Goal: Find specific page/section: Find specific page/section

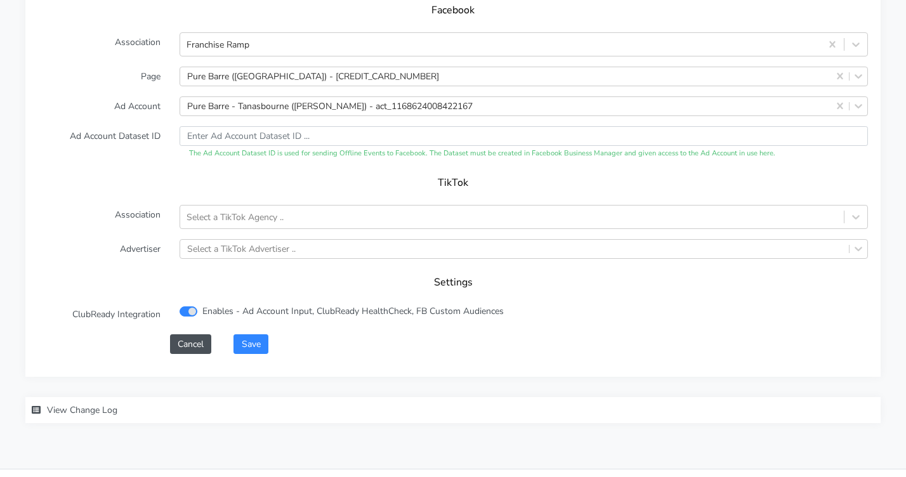
scroll to position [1382, 0]
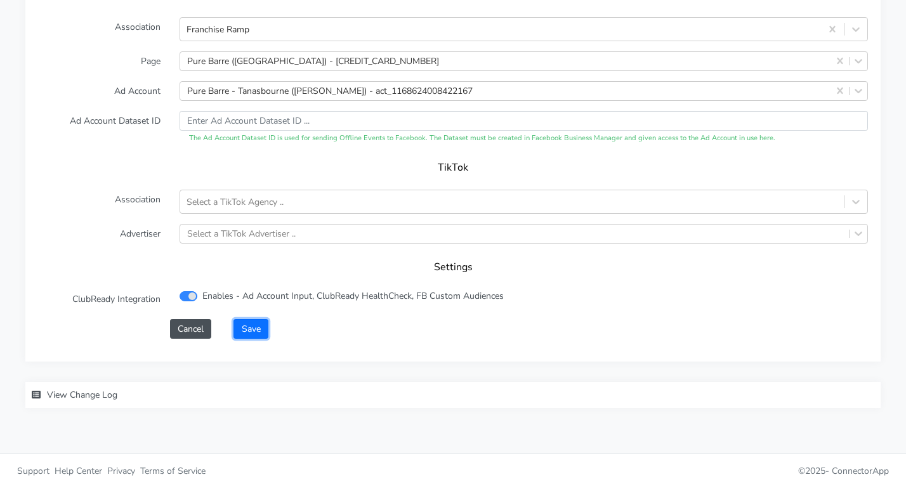
click at [248, 320] on button "Save" at bounding box center [250, 329] width 34 height 20
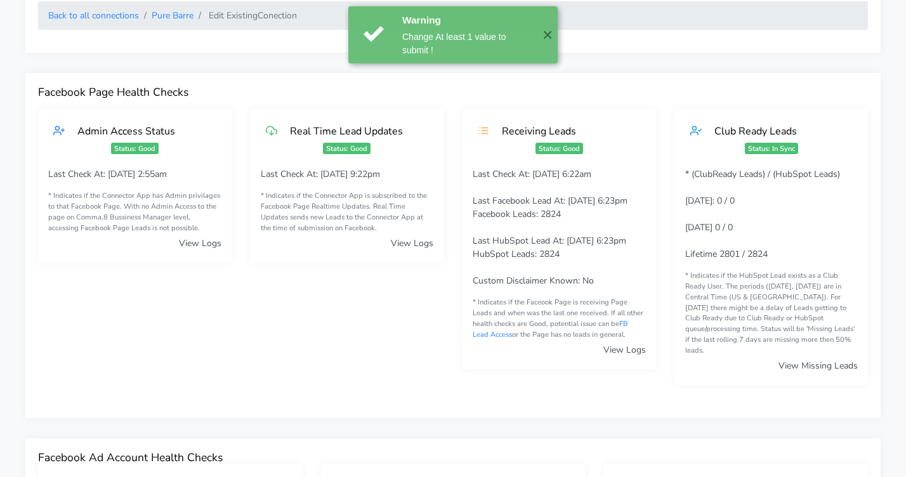
scroll to position [0, 0]
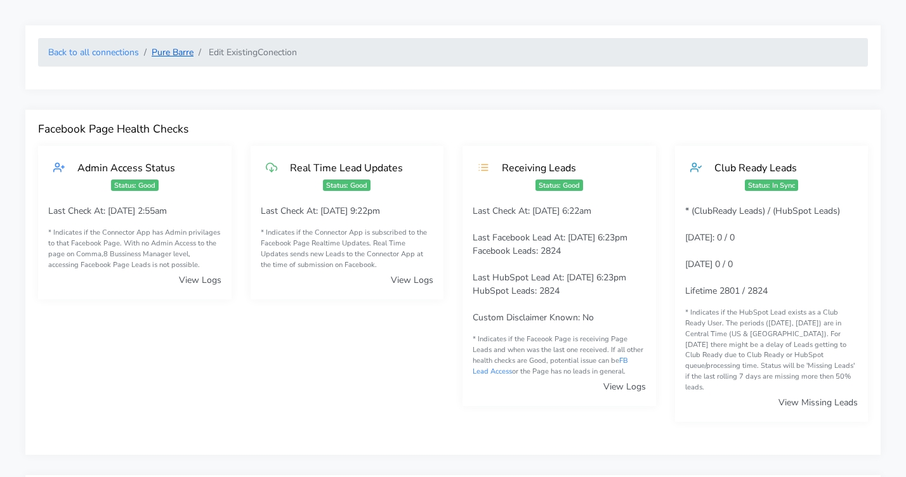
click at [176, 51] on link "Pure Barre" at bounding box center [173, 52] width 42 height 12
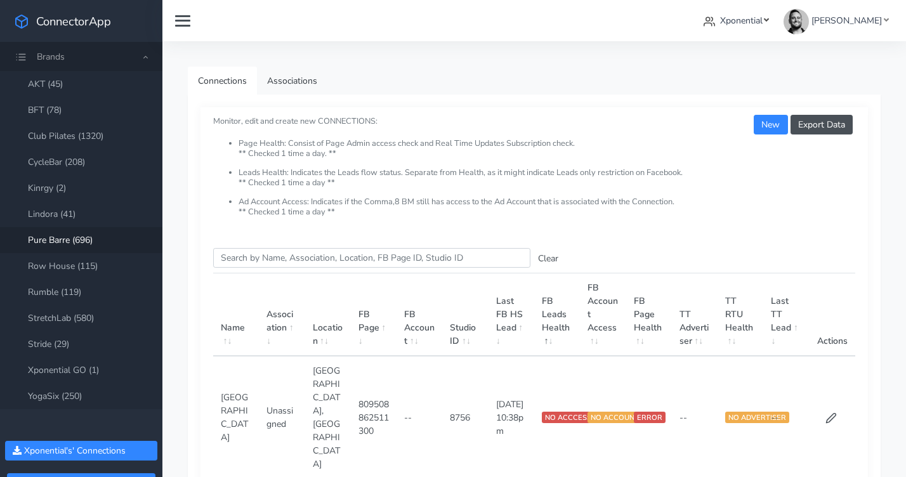
click at [762, 19] on span "Xponential" at bounding box center [741, 21] width 43 height 12
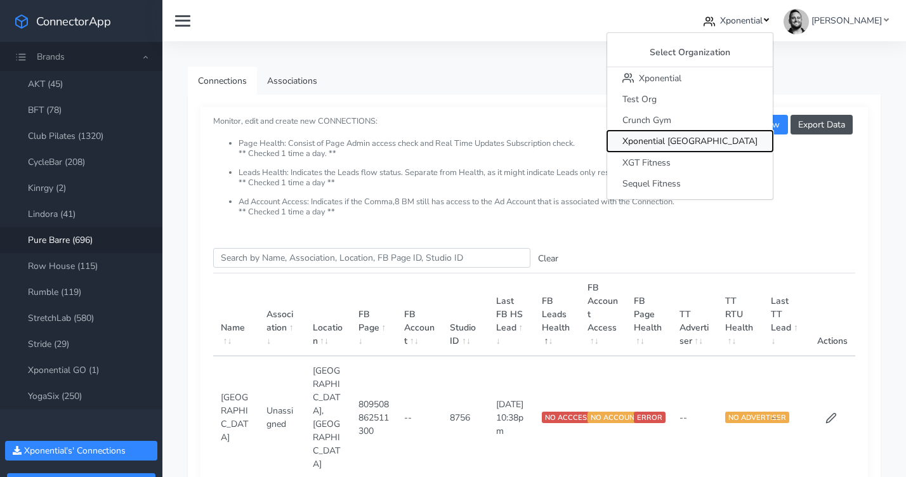
click at [753, 136] on span "Xponential [GEOGRAPHIC_DATA]" at bounding box center [689, 142] width 135 height 12
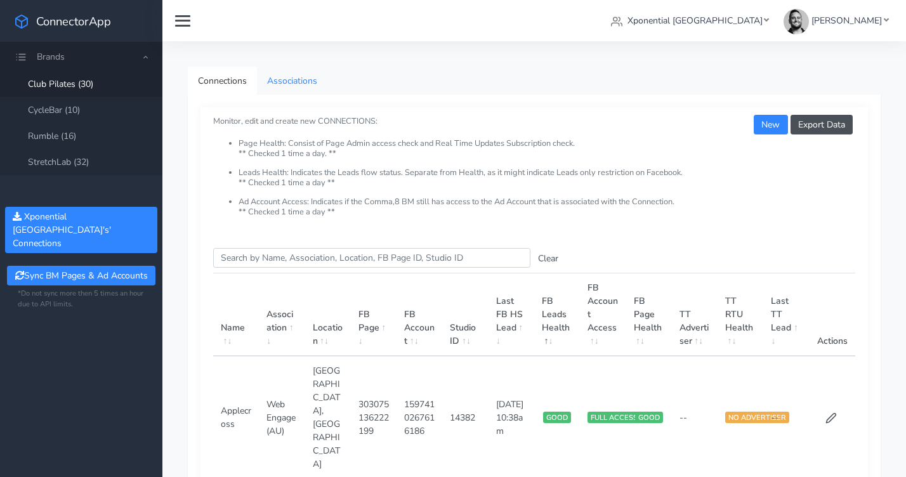
click at [275, 84] on link "Associations" at bounding box center [292, 81] width 70 height 29
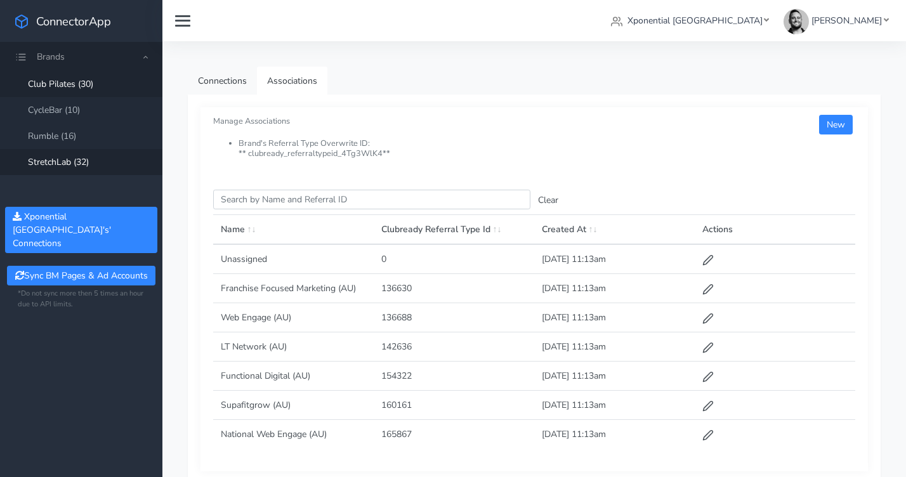
click at [63, 162] on link "StretchLab (32)" at bounding box center [81, 162] width 162 height 26
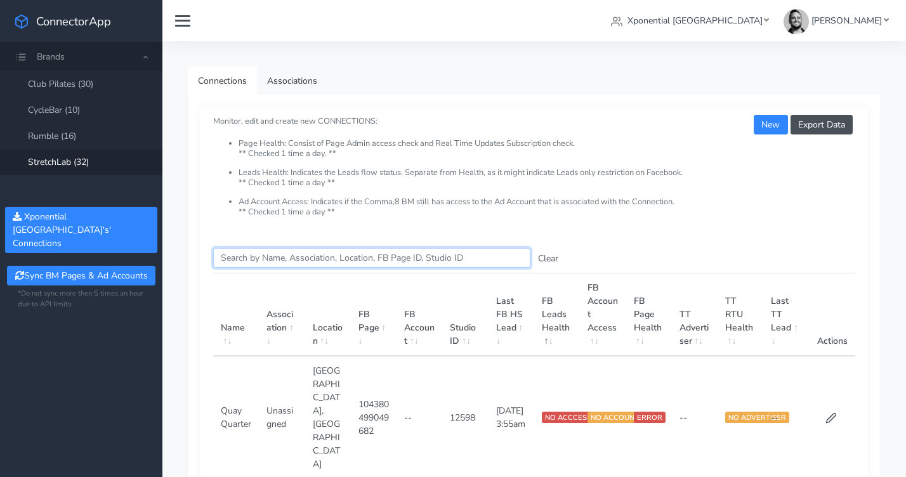
click at [250, 255] on input "Search this table" at bounding box center [371, 258] width 317 height 20
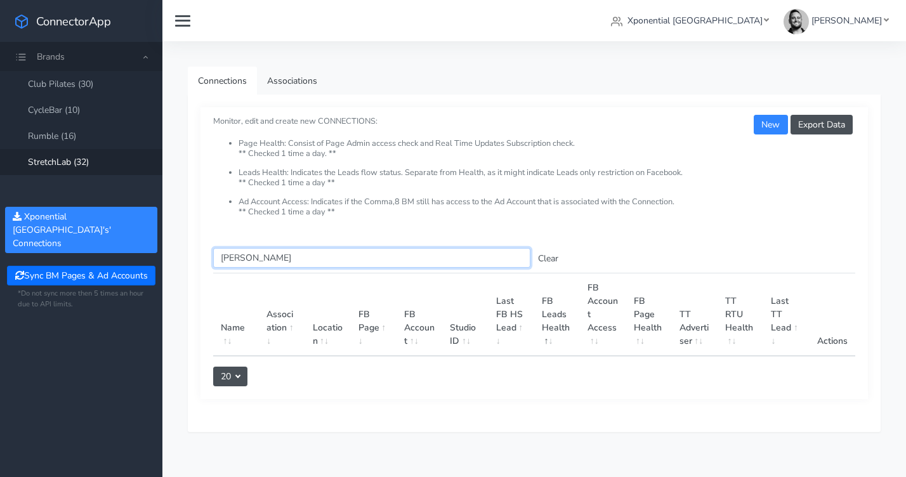
type input "[PERSON_NAME]"
drag, startPoint x: 253, startPoint y: 255, endPoint x: 215, endPoint y: 252, distance: 38.1
click at [215, 252] on input "[PERSON_NAME]" at bounding box center [371, 258] width 317 height 20
type input "West D"
drag, startPoint x: 248, startPoint y: 263, endPoint x: 218, endPoint y: 259, distance: 30.7
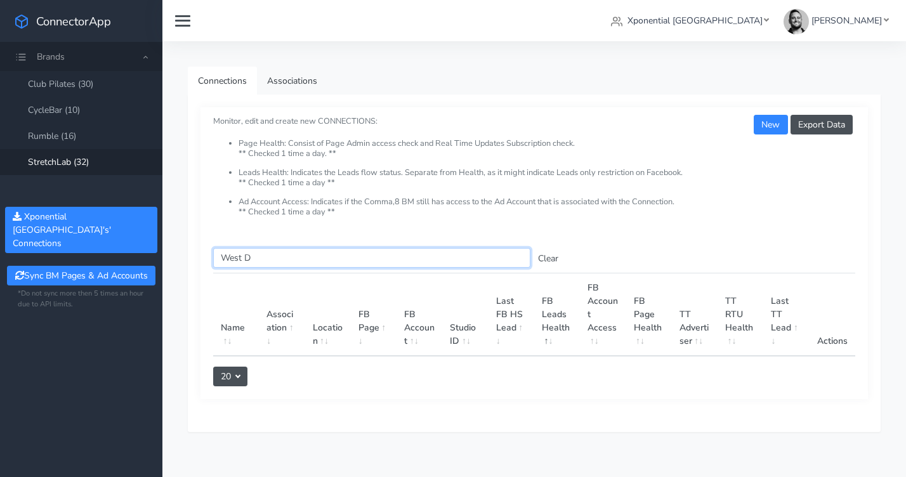
click at [218, 259] on input "West D" at bounding box center [371, 258] width 317 height 20
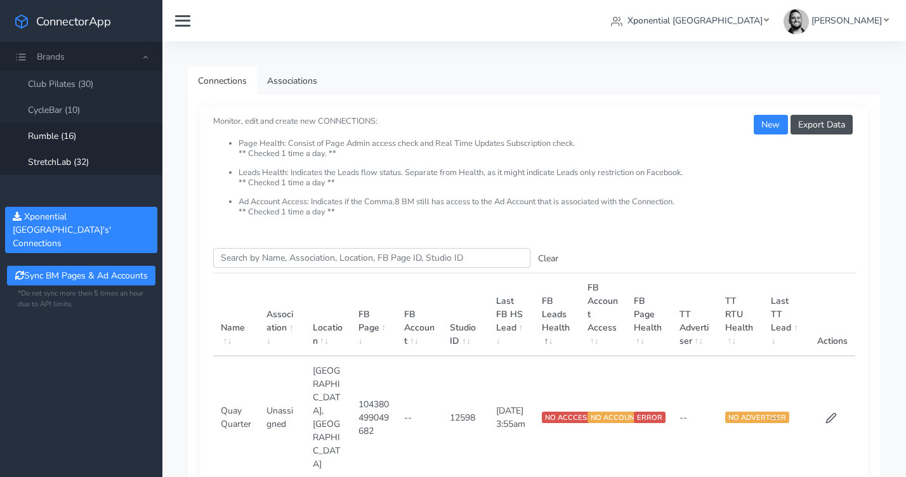
click at [63, 135] on link "Rumble (16)" at bounding box center [81, 136] width 162 height 26
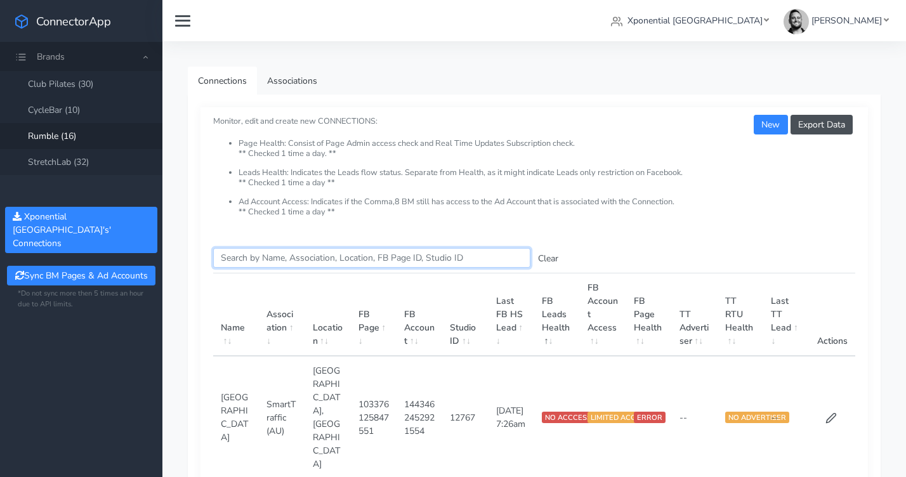
click at [256, 259] on input "Search this table" at bounding box center [371, 258] width 317 height 20
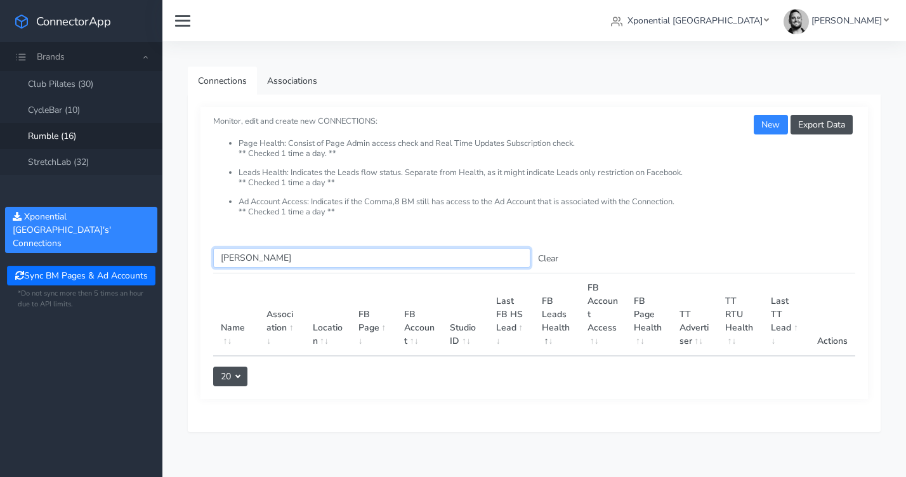
type input "[PERSON_NAME]"
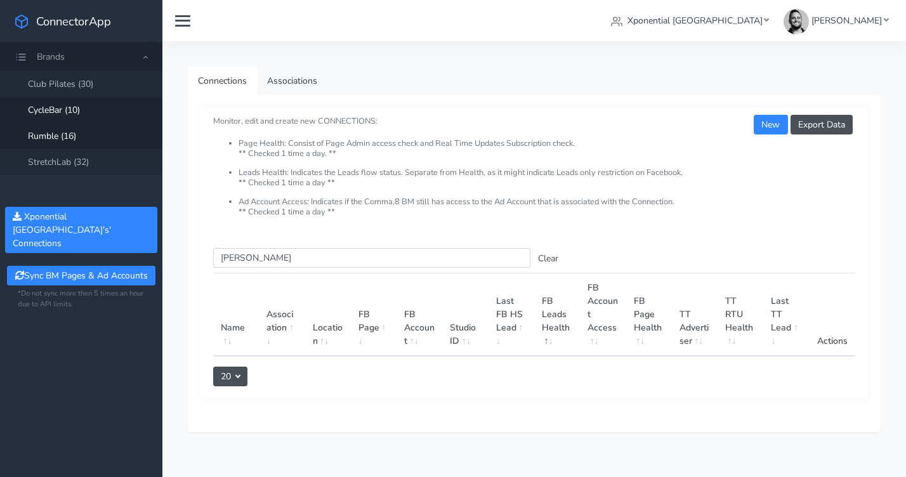
click at [67, 110] on link "CycleBar (10)" at bounding box center [81, 110] width 162 height 26
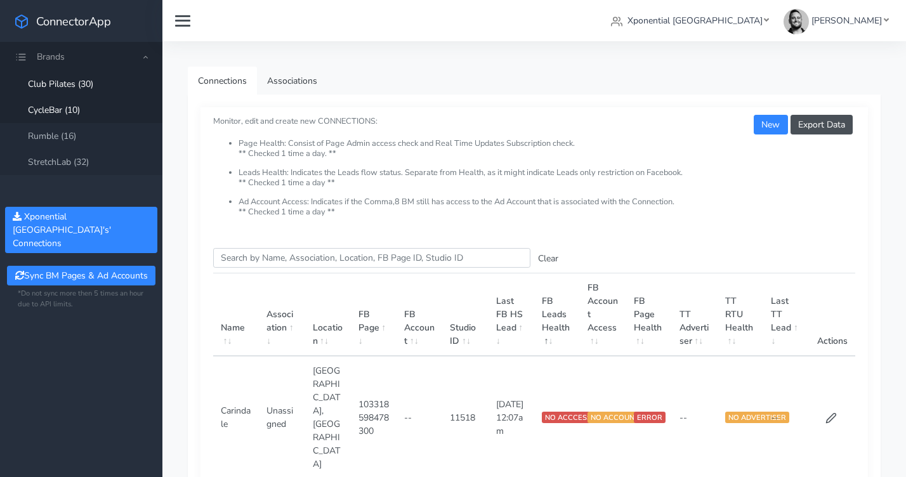
click at [105, 84] on link "Club Pilates (30)" at bounding box center [81, 84] width 162 height 26
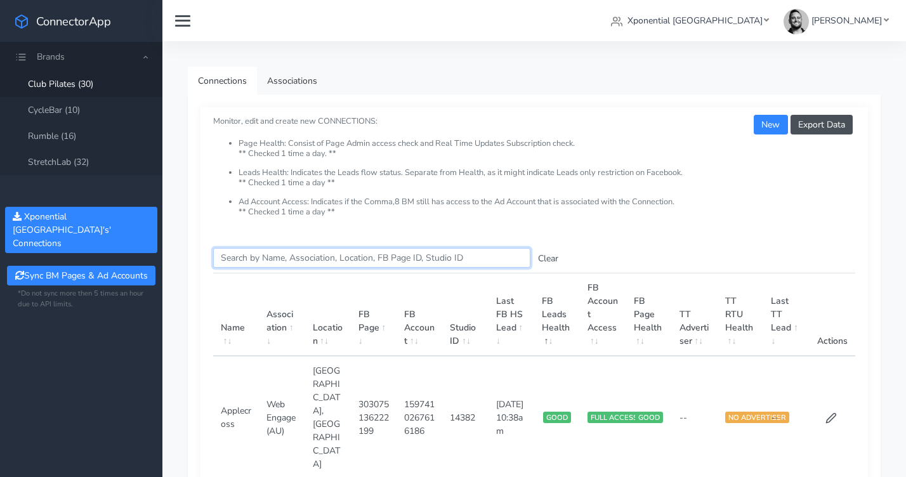
click at [277, 255] on input "Search this table" at bounding box center [371, 258] width 317 height 20
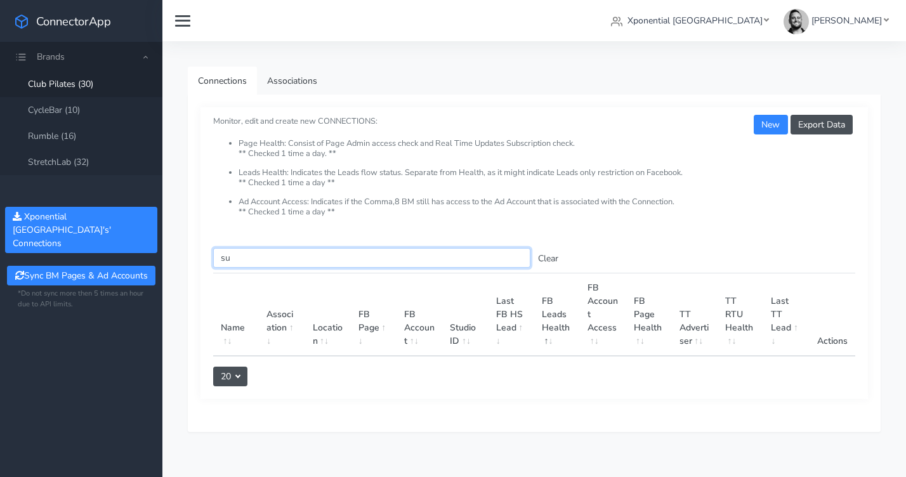
type input "s"
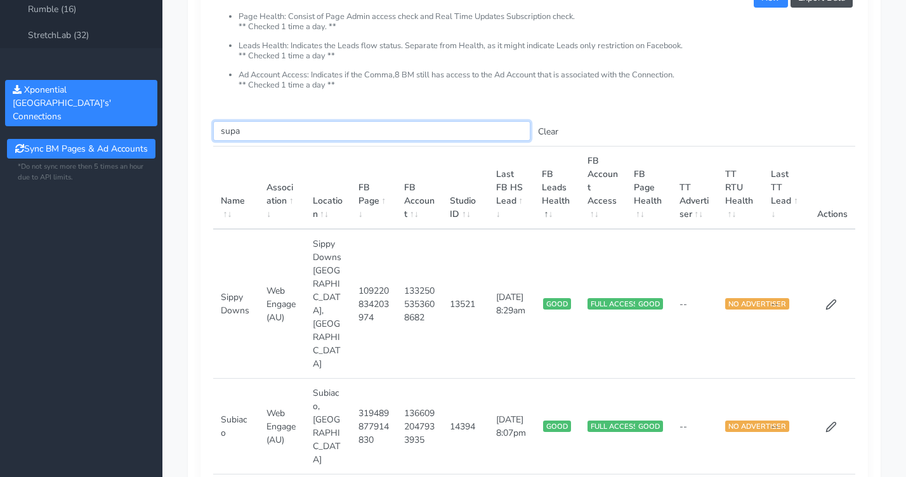
scroll to position [35, 0]
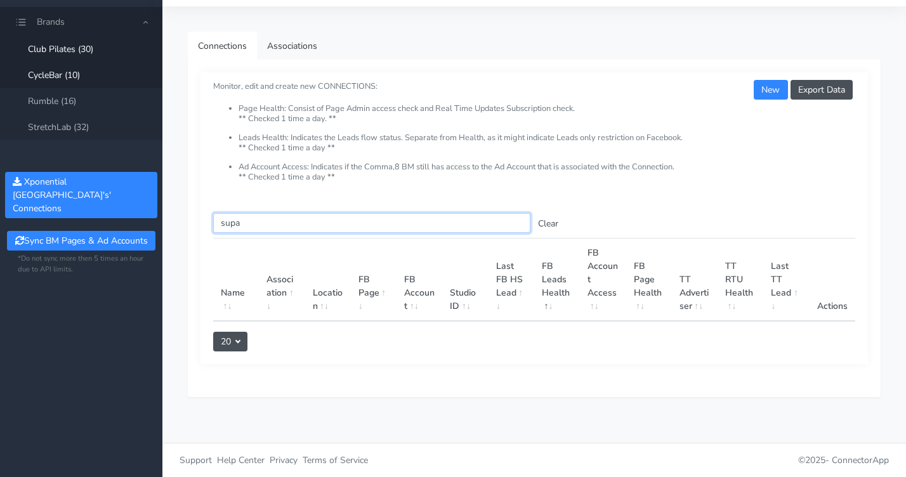
type input "supa"
click at [66, 72] on link "CycleBar (10)" at bounding box center [81, 75] width 162 height 26
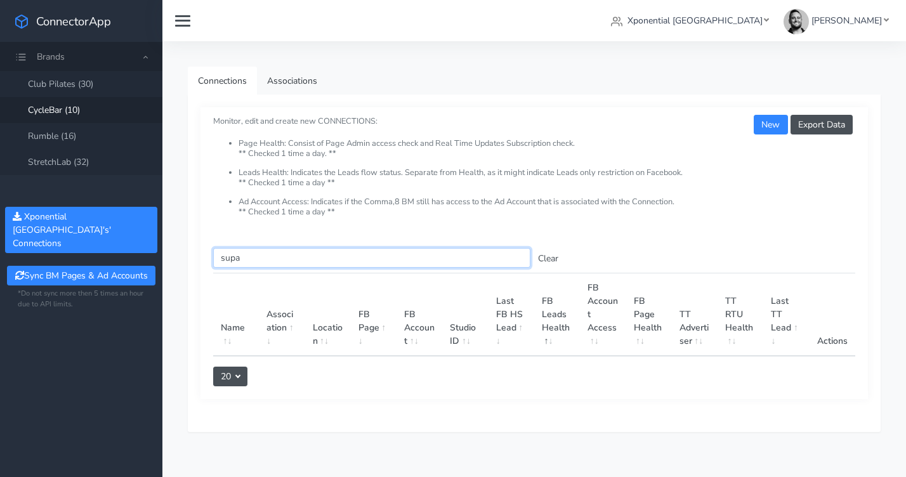
click at [251, 258] on input "supa" at bounding box center [371, 258] width 317 height 20
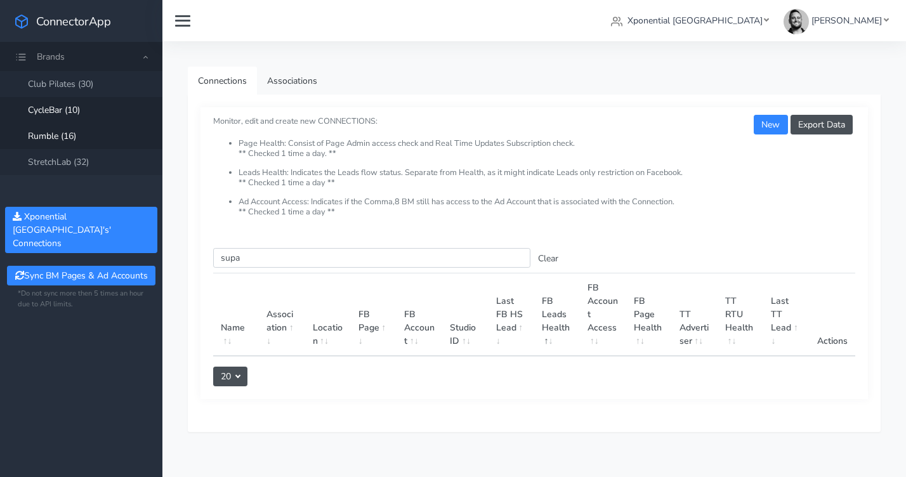
click at [85, 136] on link "Rumble (16)" at bounding box center [81, 136] width 162 height 26
click at [63, 132] on link "Rumble (16)" at bounding box center [81, 136] width 162 height 26
click at [70, 160] on link "StretchLab (32)" at bounding box center [81, 162] width 162 height 26
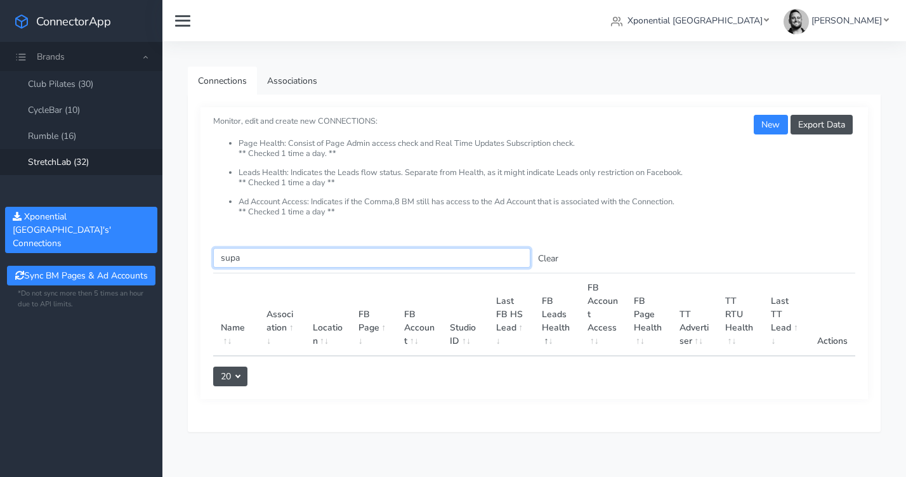
drag, startPoint x: 246, startPoint y: 256, endPoint x: 214, endPoint y: 254, distance: 31.8
click at [214, 254] on input "supa" at bounding box center [371, 258] width 317 height 20
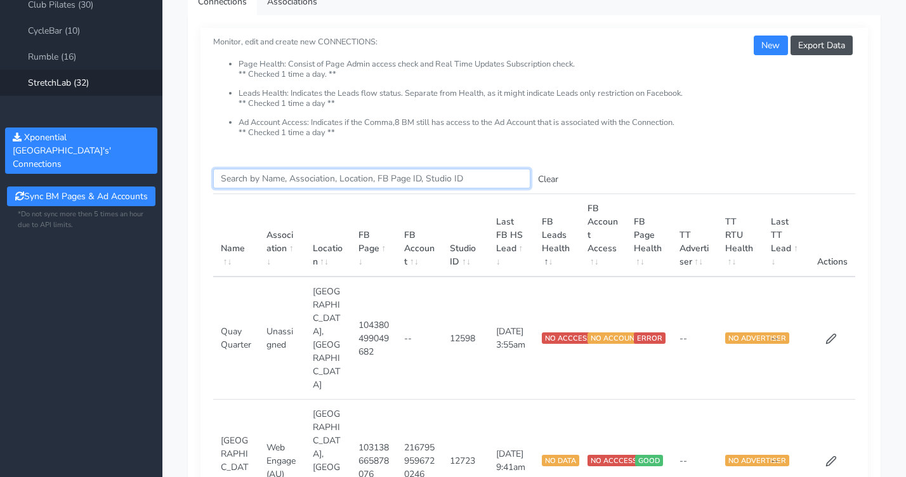
scroll to position [74, 0]
